Goal: Information Seeking & Learning: Learn about a topic

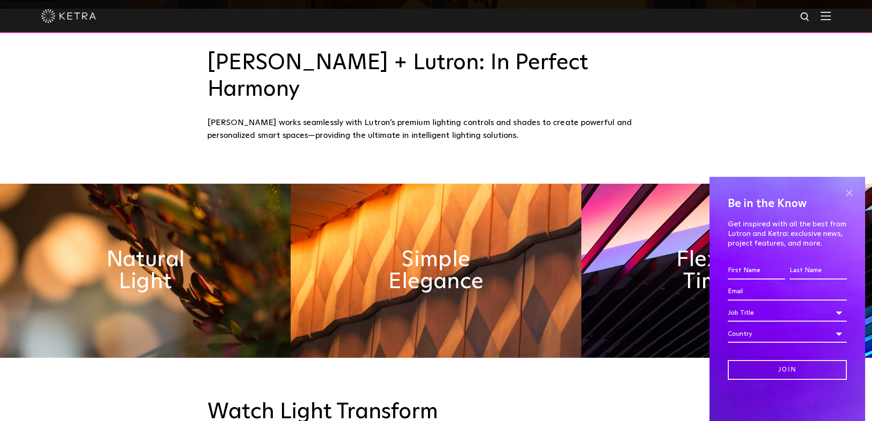
click at [848, 192] on span at bounding box center [849, 193] width 14 height 14
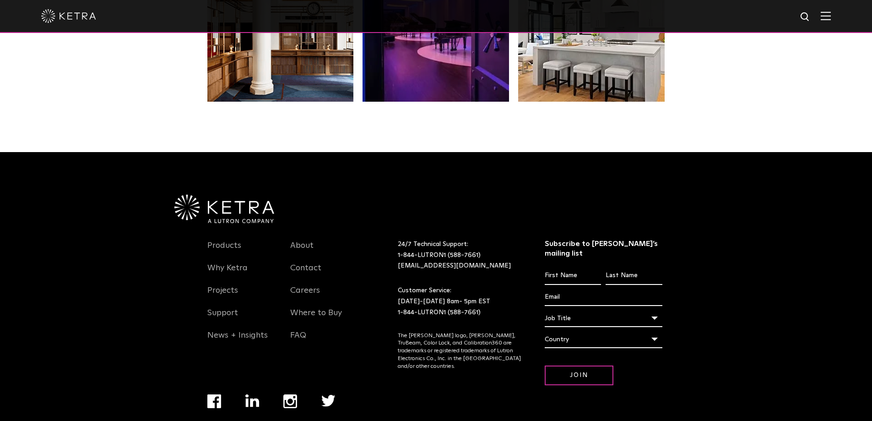
scroll to position [1925, 0]
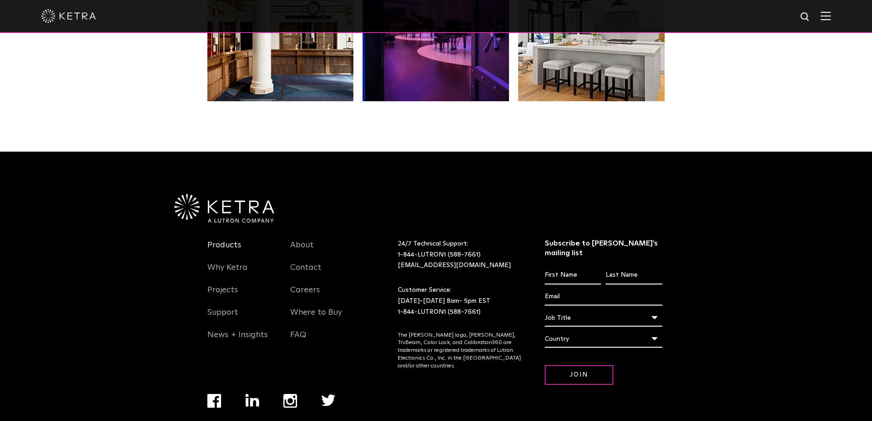
click at [224, 240] on link "Products" at bounding box center [224, 250] width 34 height 21
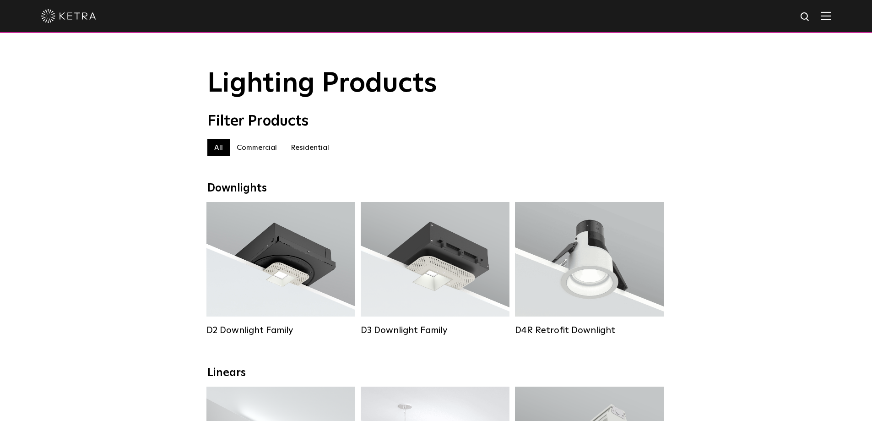
click at [310, 152] on label "Residential" at bounding box center [310, 147] width 52 height 16
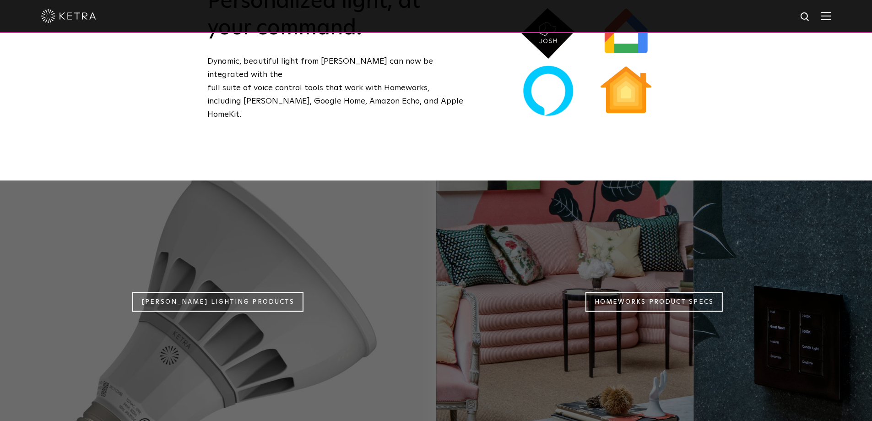
scroll to position [687, 0]
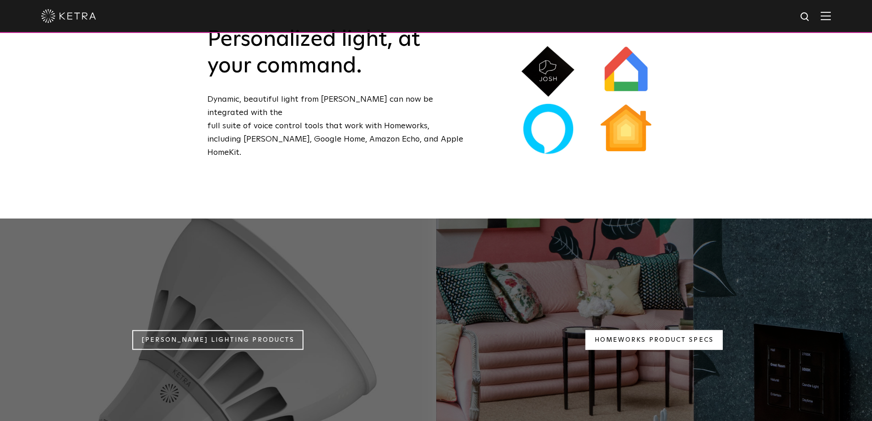
click at [656, 330] on link "Homeworks Product Specs" at bounding box center [653, 340] width 137 height 20
